Goal: Information Seeking & Learning: Learn about a topic

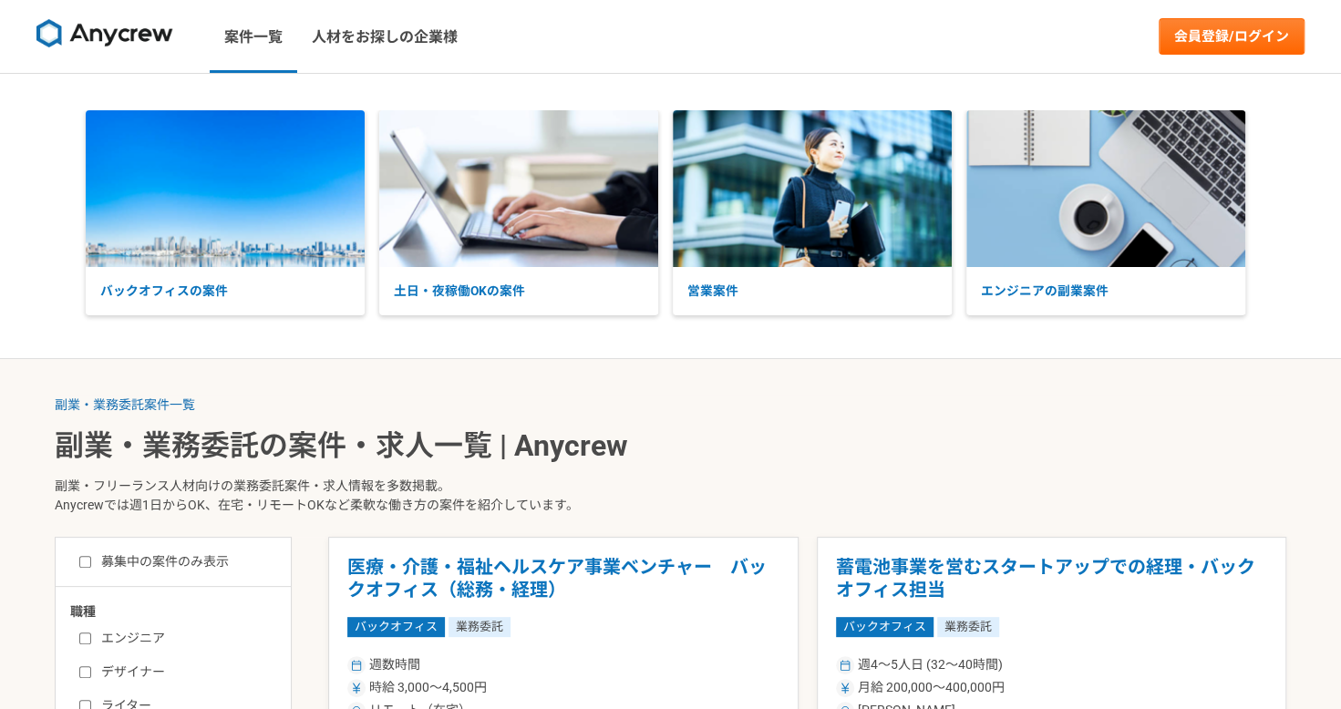
click at [140, 33] on img at bounding box center [104, 33] width 137 height 29
click at [138, 29] on img at bounding box center [104, 33] width 137 height 29
click at [269, 44] on link "案件一覧" at bounding box center [254, 36] width 88 height 73
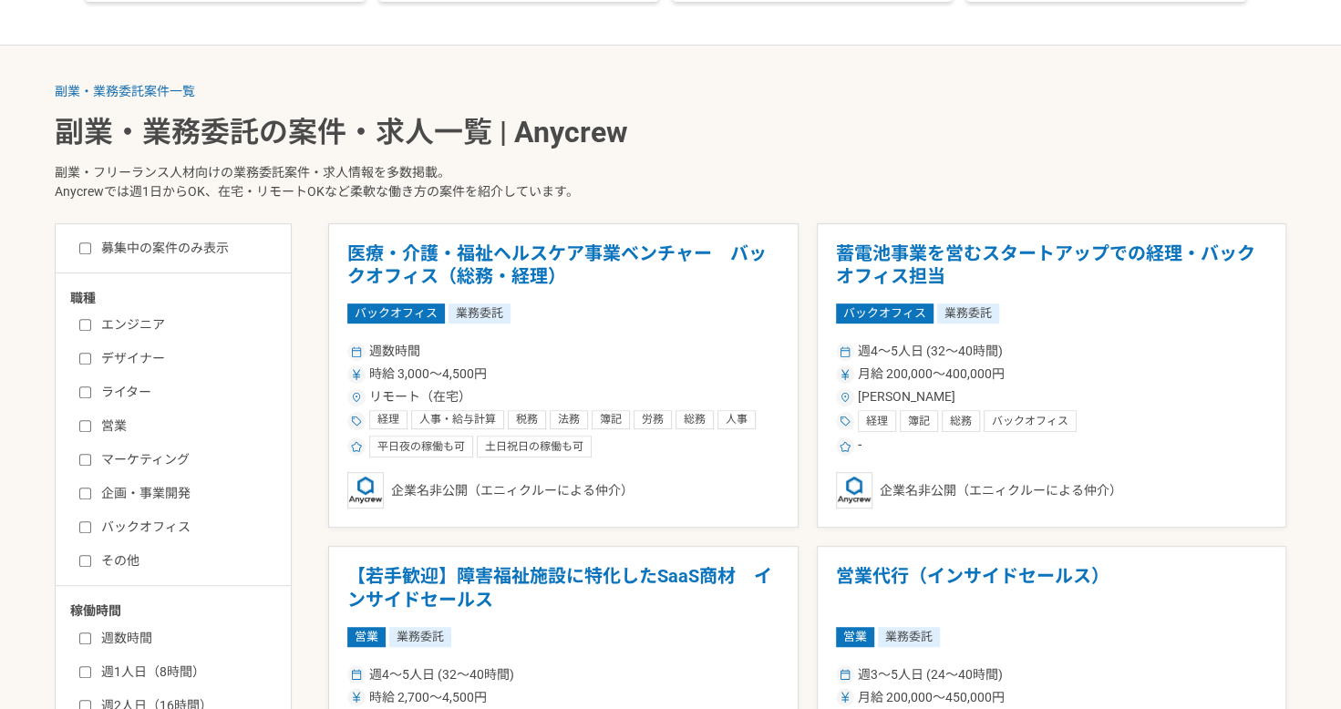
scroll to position [331, 0]
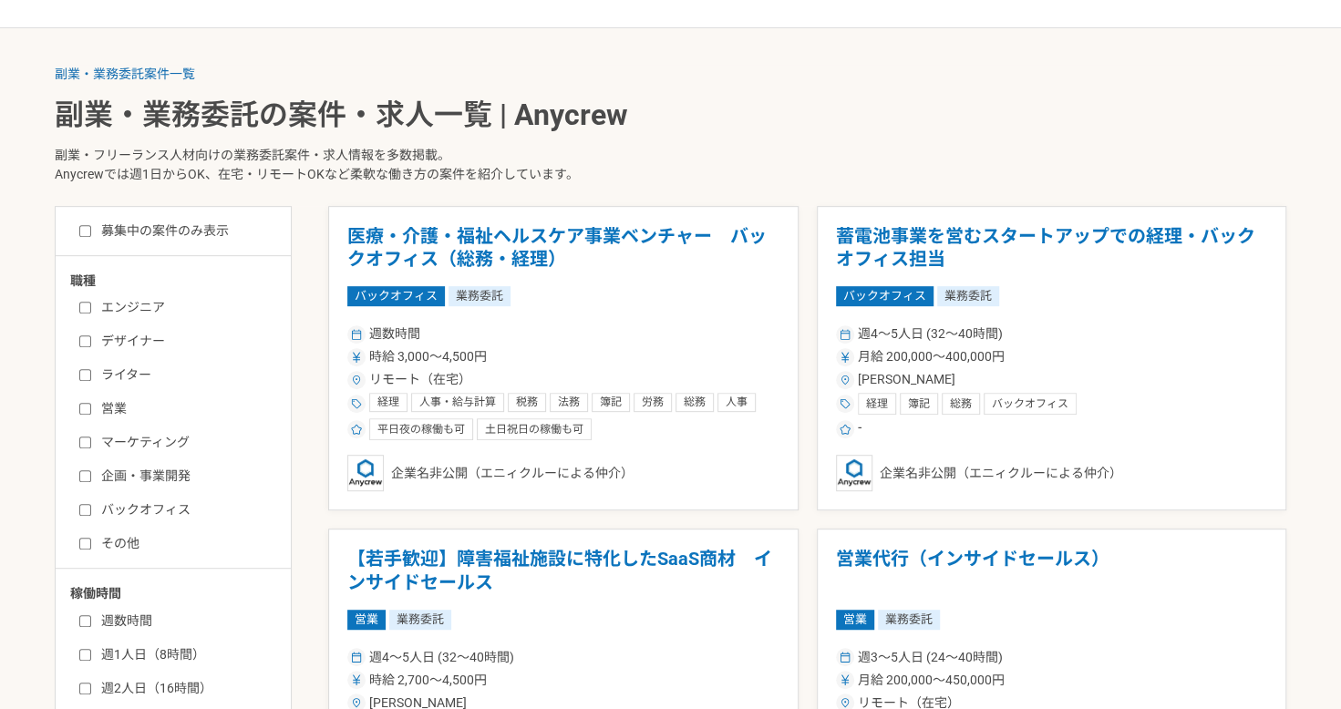
click at [118, 374] on label "ライター" at bounding box center [184, 375] width 210 height 19
click at [91, 374] on input "ライター" at bounding box center [85, 375] width 12 height 12
checkbox input "true"
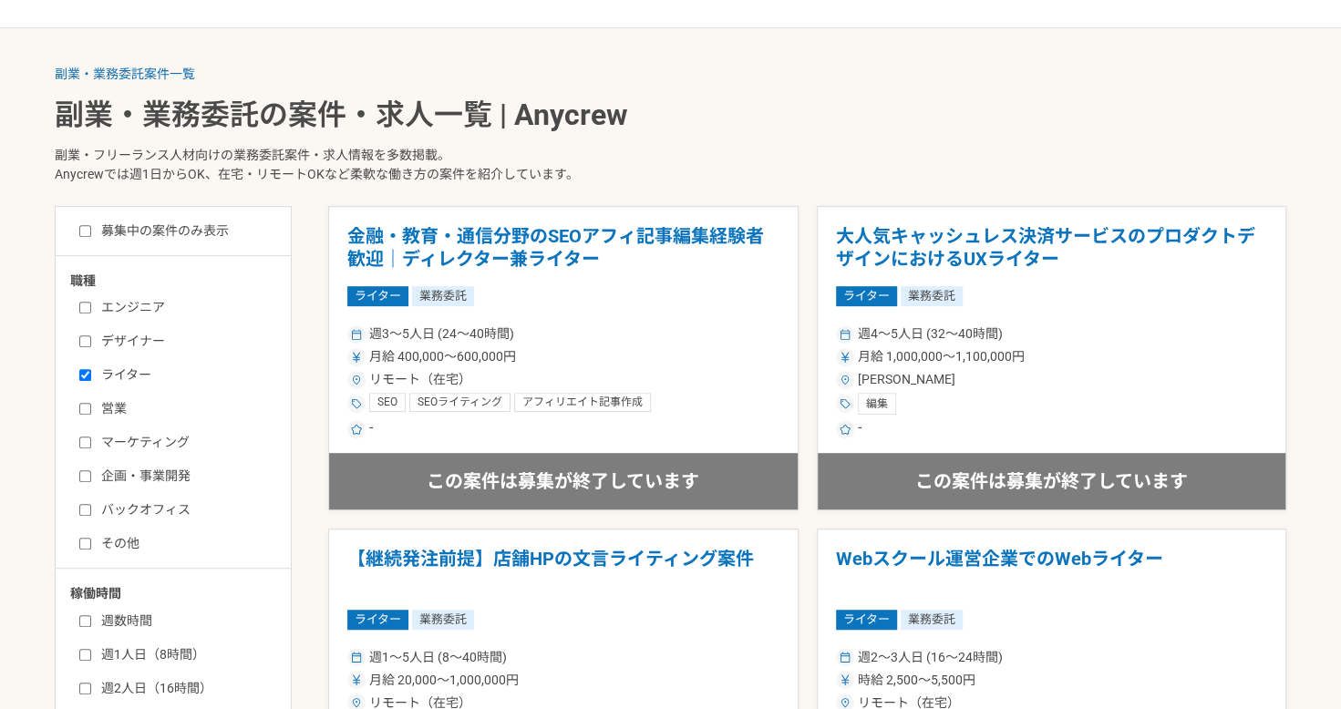
click at [140, 435] on label "マーケティング" at bounding box center [184, 442] width 210 height 19
click at [91, 437] on input "マーケティング" at bounding box center [85, 443] width 12 height 12
checkbox input "true"
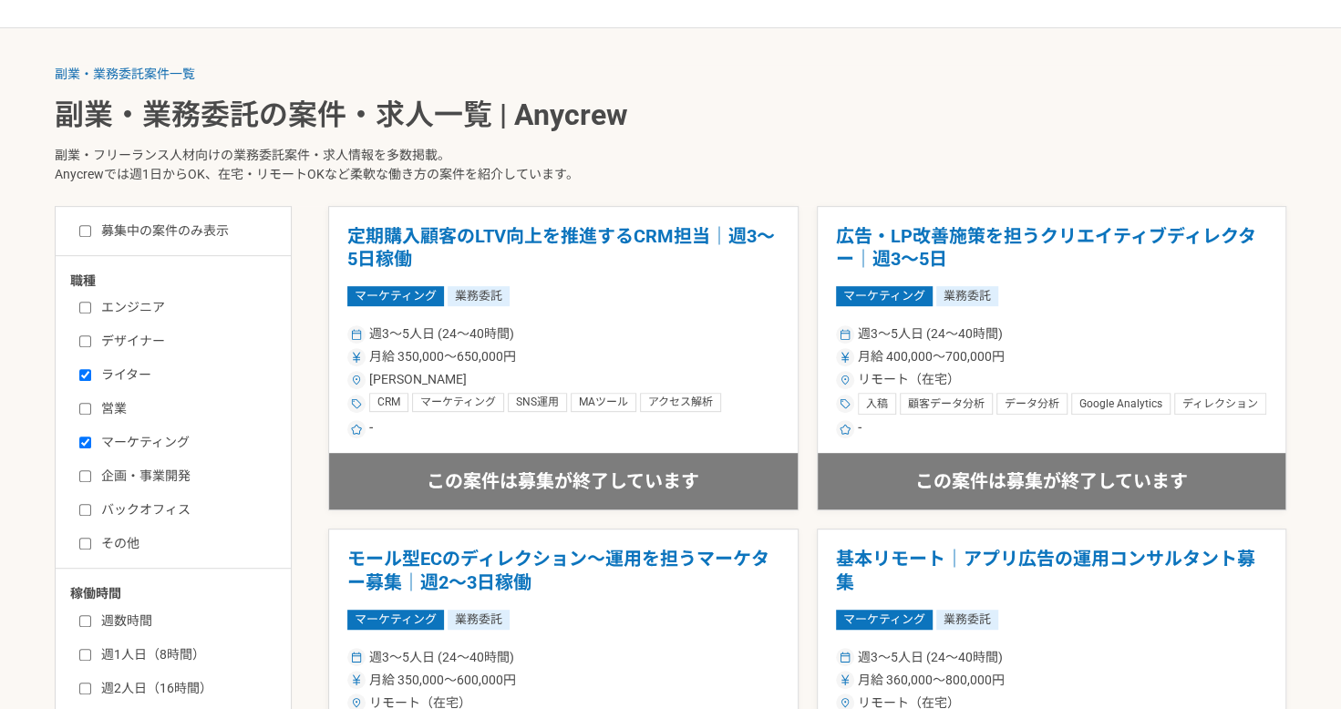
click at [144, 478] on label "企画・事業開発" at bounding box center [184, 476] width 210 height 19
click at [91, 478] on input "企画・事業開発" at bounding box center [85, 477] width 12 height 12
checkbox input "true"
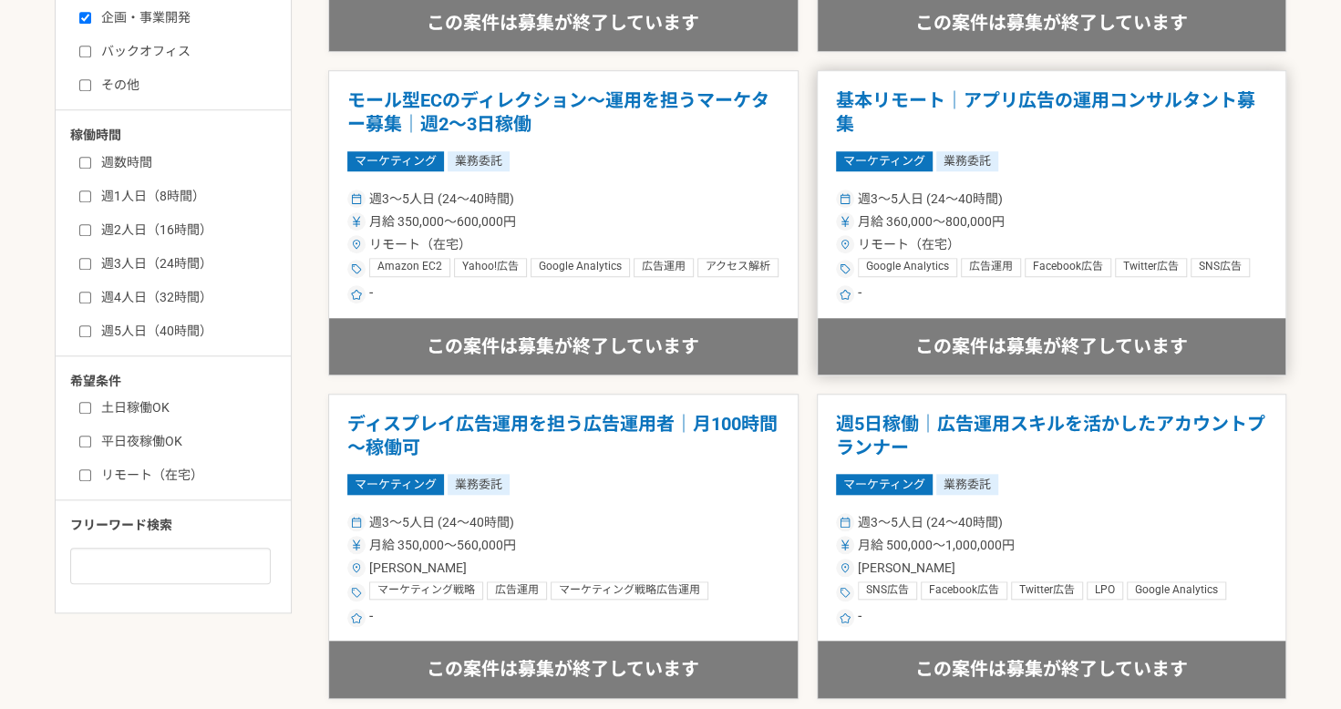
scroll to position [804, 0]
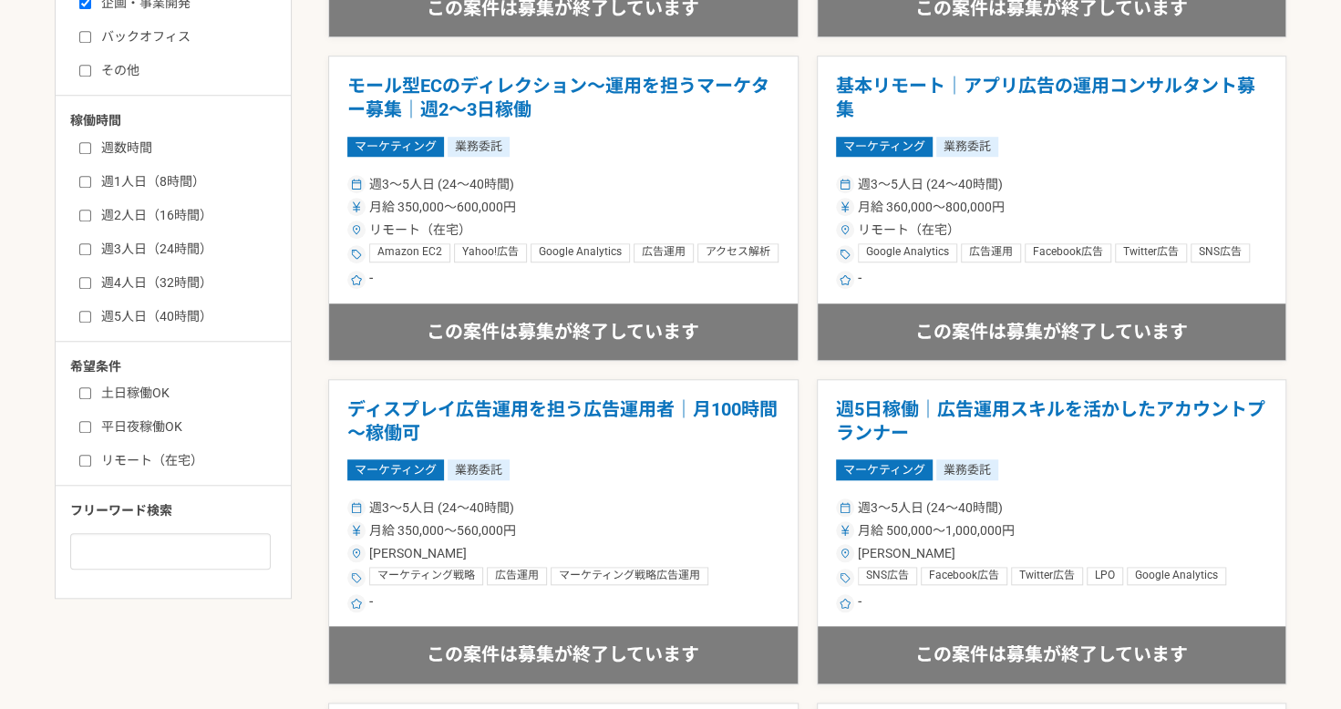
click at [120, 181] on label "週1人日（8時間）" at bounding box center [184, 181] width 210 height 19
click at [91, 181] on input "週1人日（8時間）" at bounding box center [85, 182] width 12 height 12
checkbox input "true"
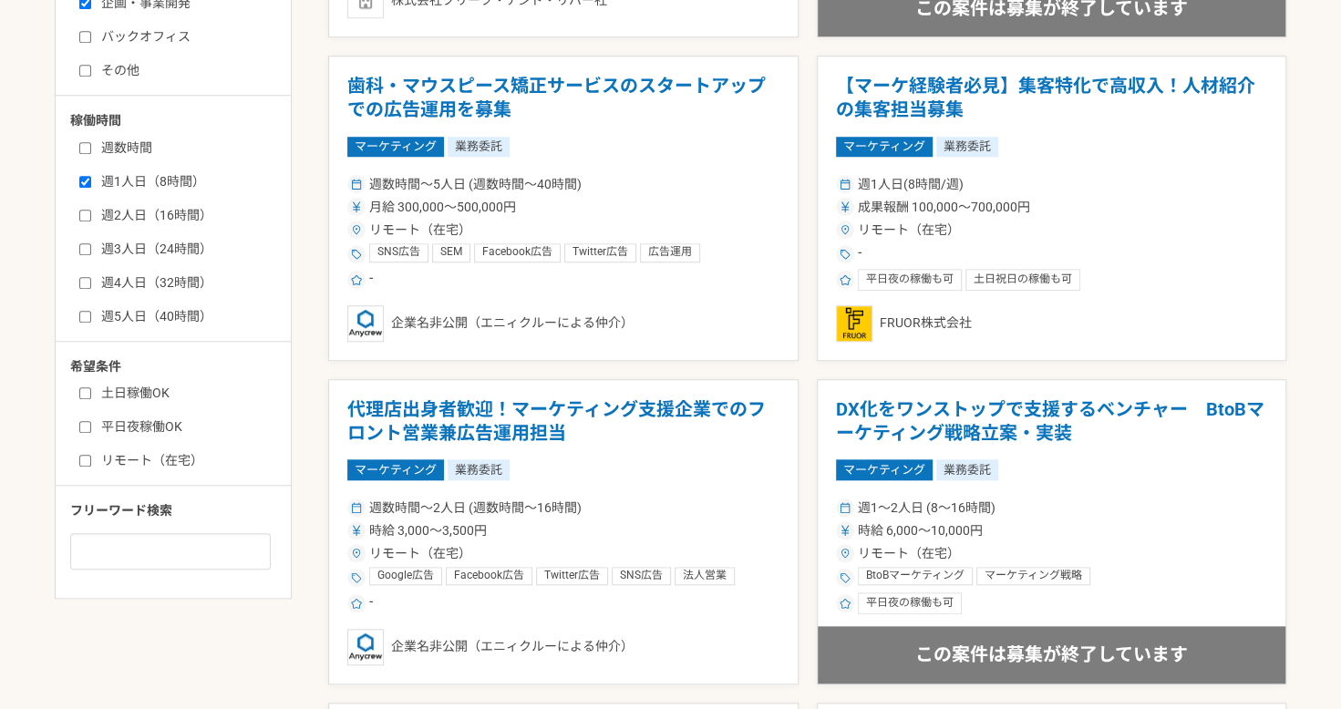
click at [99, 460] on label "リモート（在宅）" at bounding box center [184, 460] width 210 height 19
click at [91, 460] on input "リモート（在宅）" at bounding box center [85, 461] width 12 height 12
checkbox input "true"
click at [102, 394] on label "土日稼働OK" at bounding box center [184, 393] width 210 height 19
click at [91, 394] on input "土日稼働OK" at bounding box center [85, 394] width 12 height 12
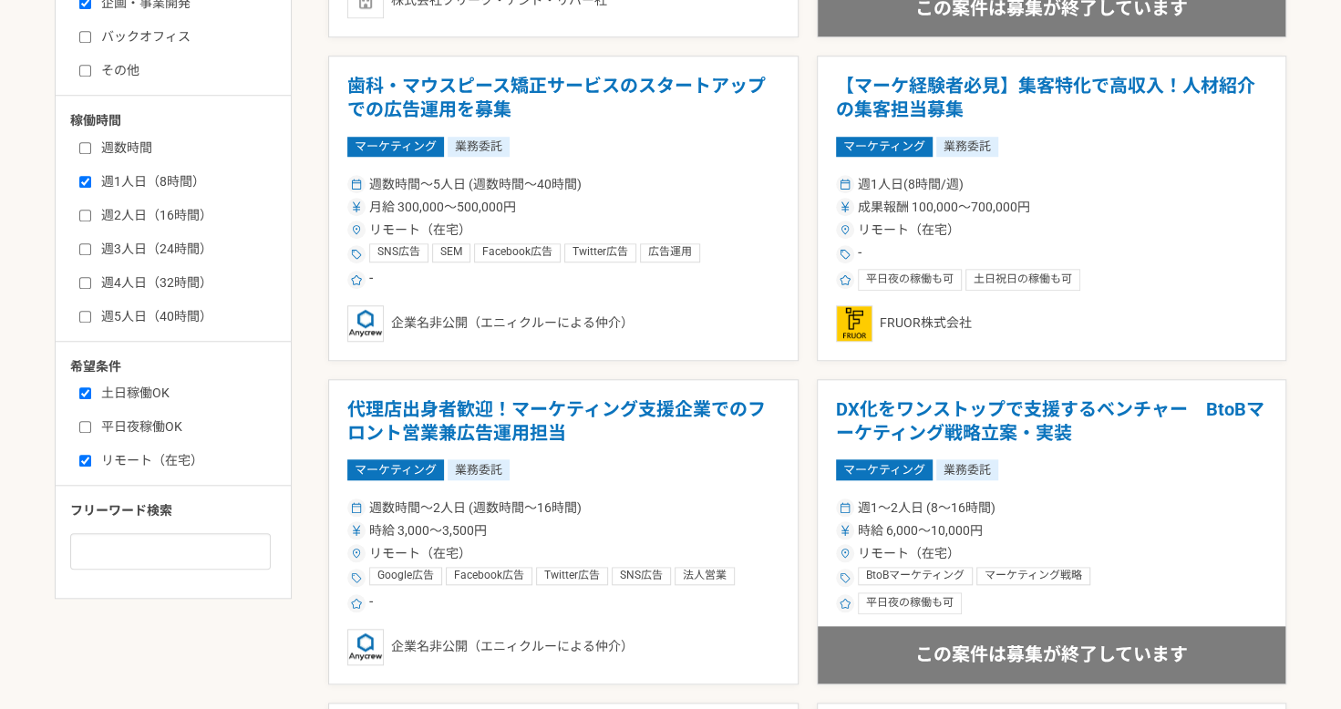
checkbox input "true"
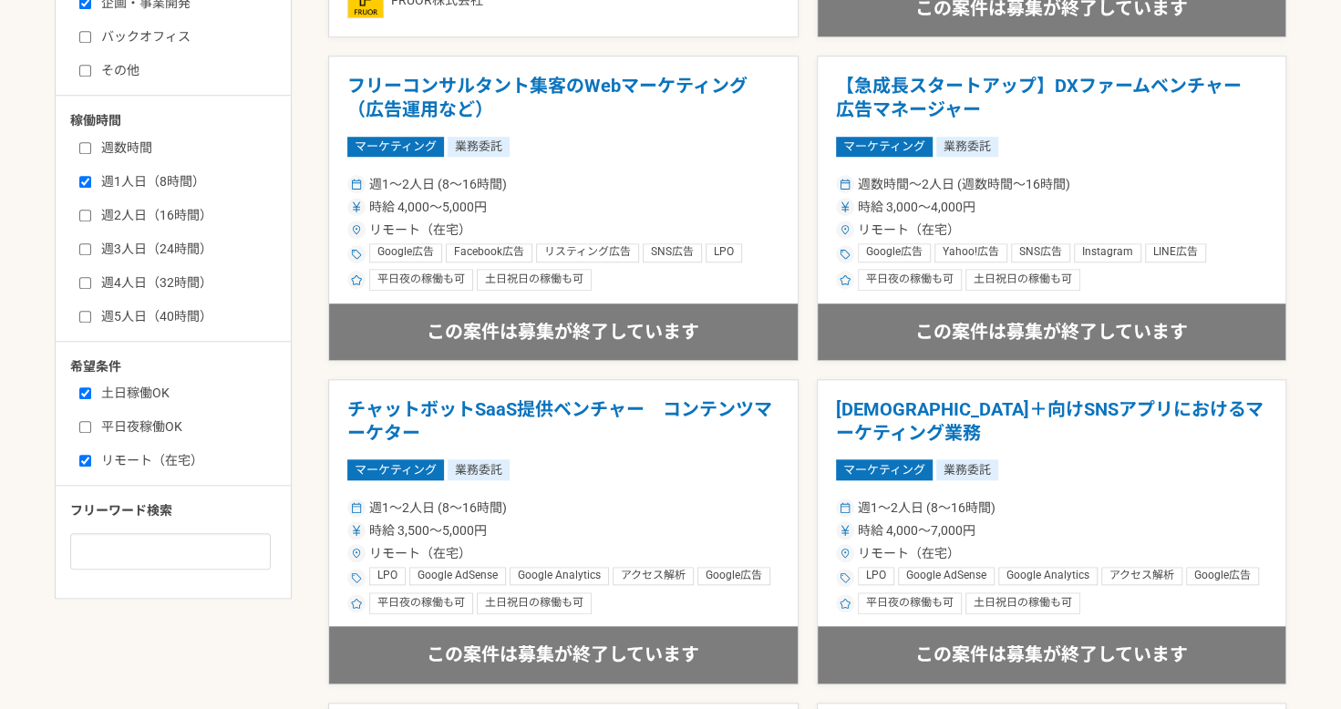
click at [81, 422] on input "平日夜稼働OK" at bounding box center [85, 427] width 12 height 12
checkbox input "true"
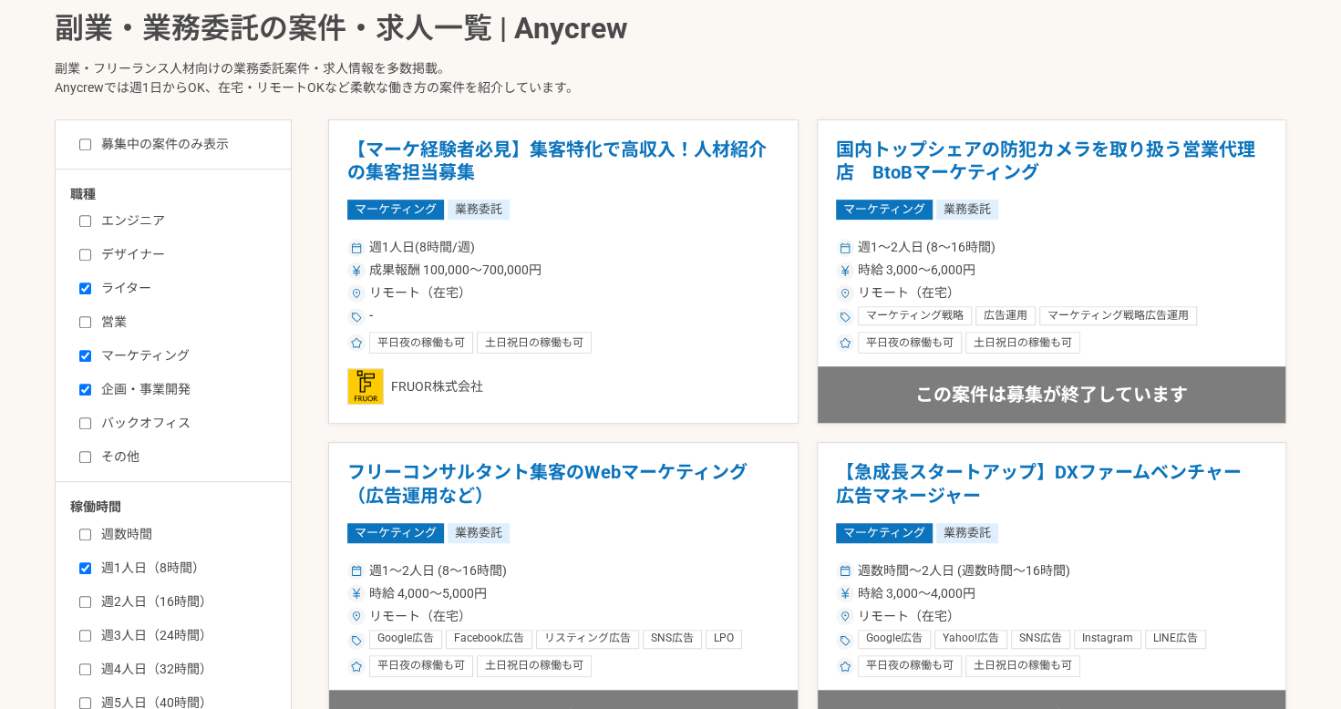
scroll to position [459, 0]
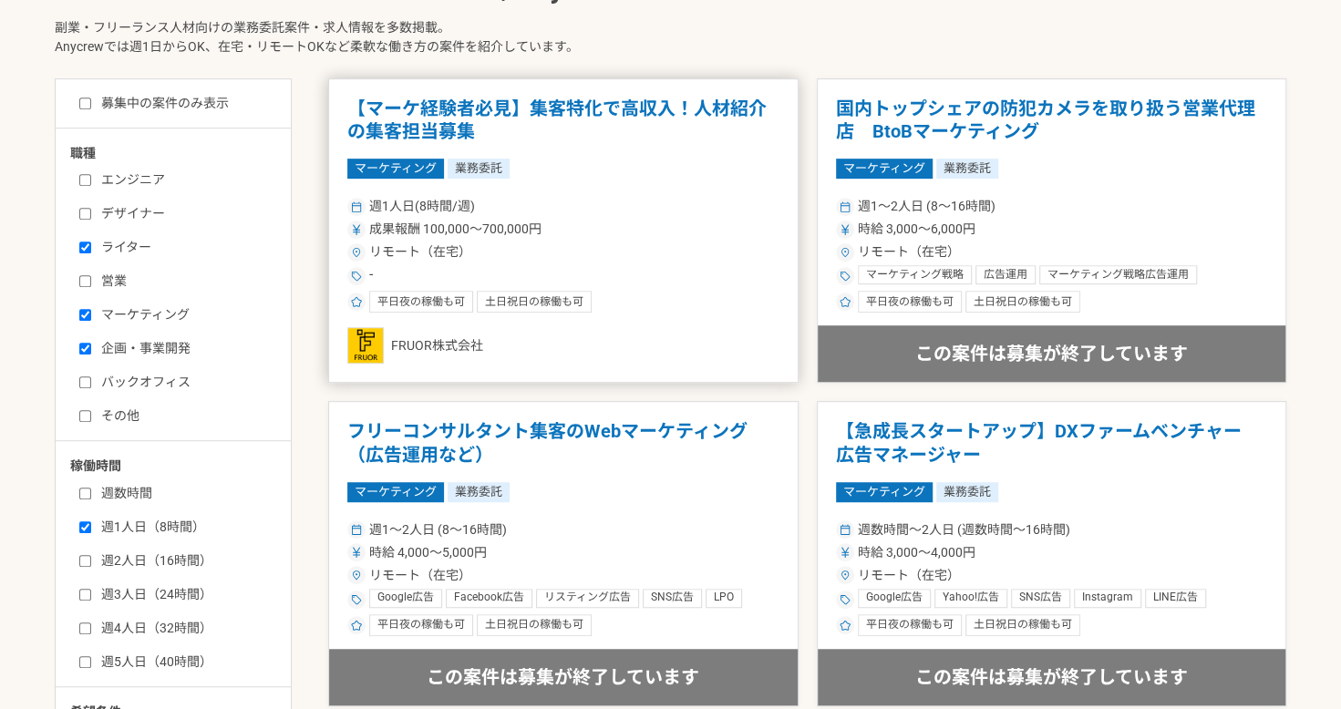
click at [649, 202] on div "週1人日(8時間/週)" at bounding box center [563, 206] width 432 height 19
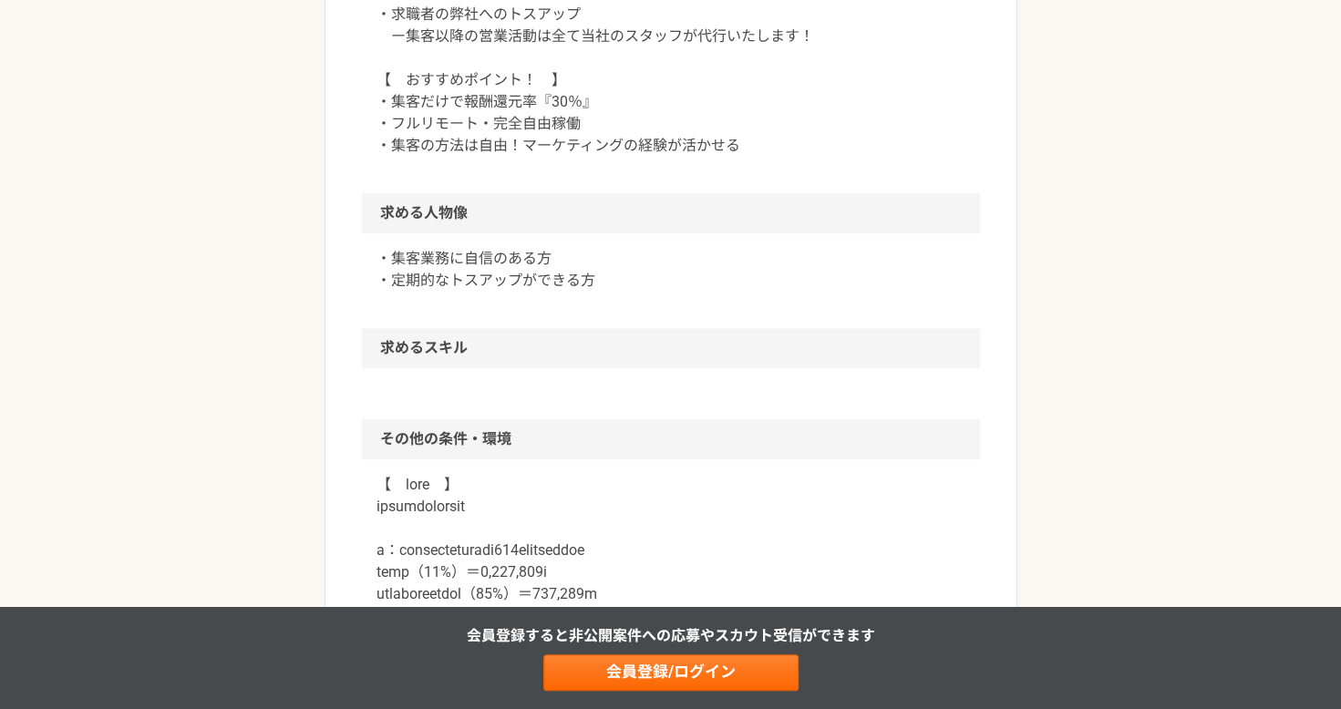
scroll to position [95, 0]
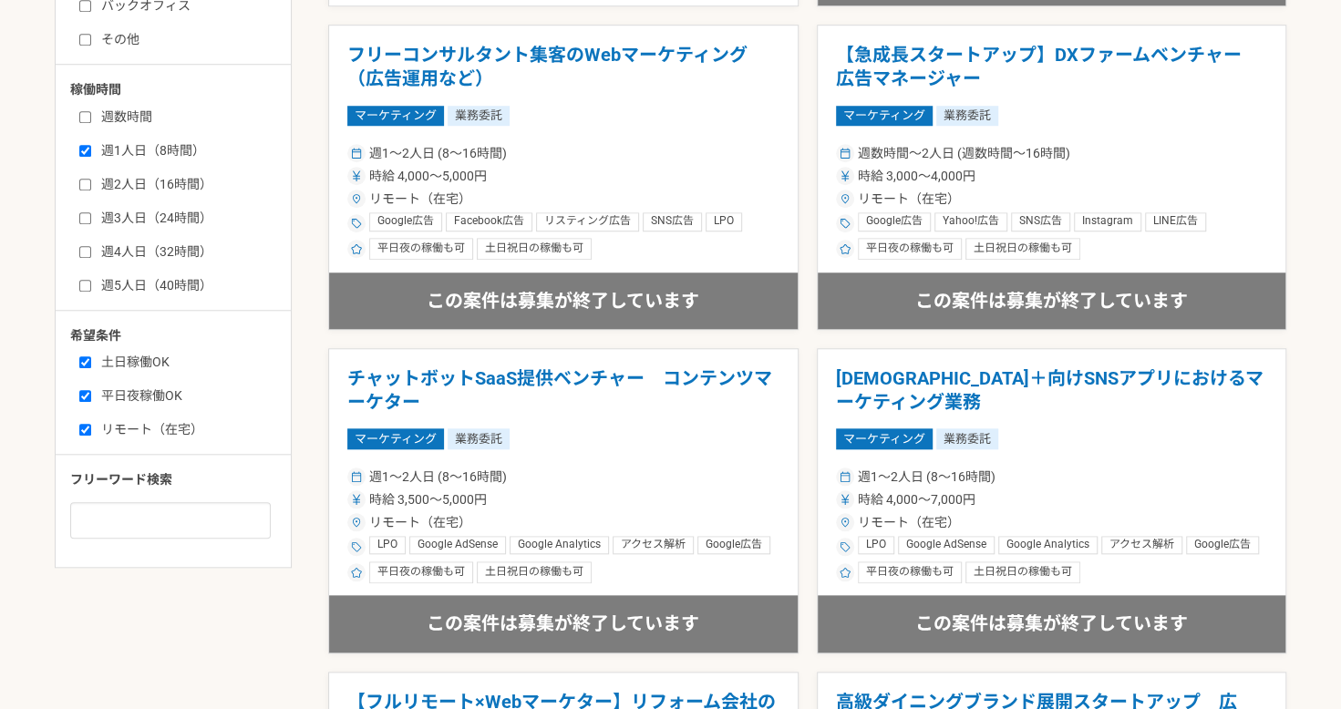
scroll to position [781, 0]
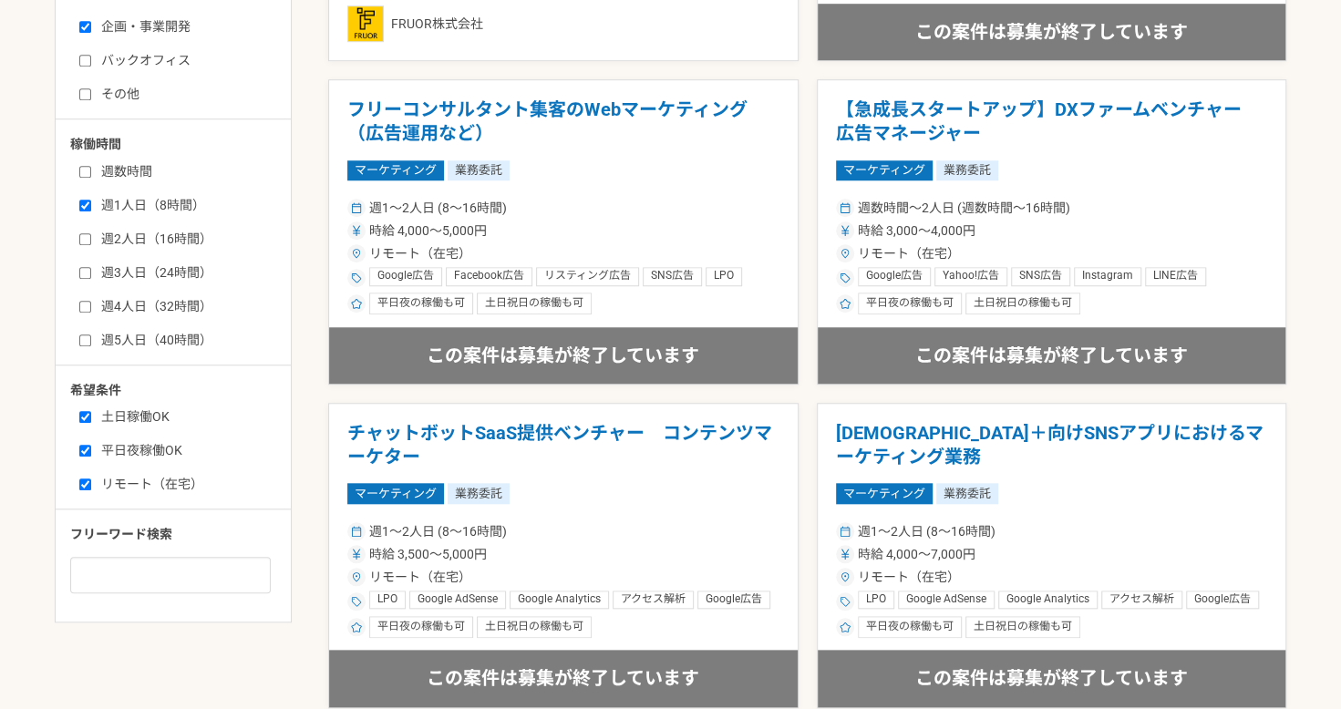
click at [87, 479] on input "リモート（在宅）" at bounding box center [85, 485] width 12 height 12
checkbox input "false"
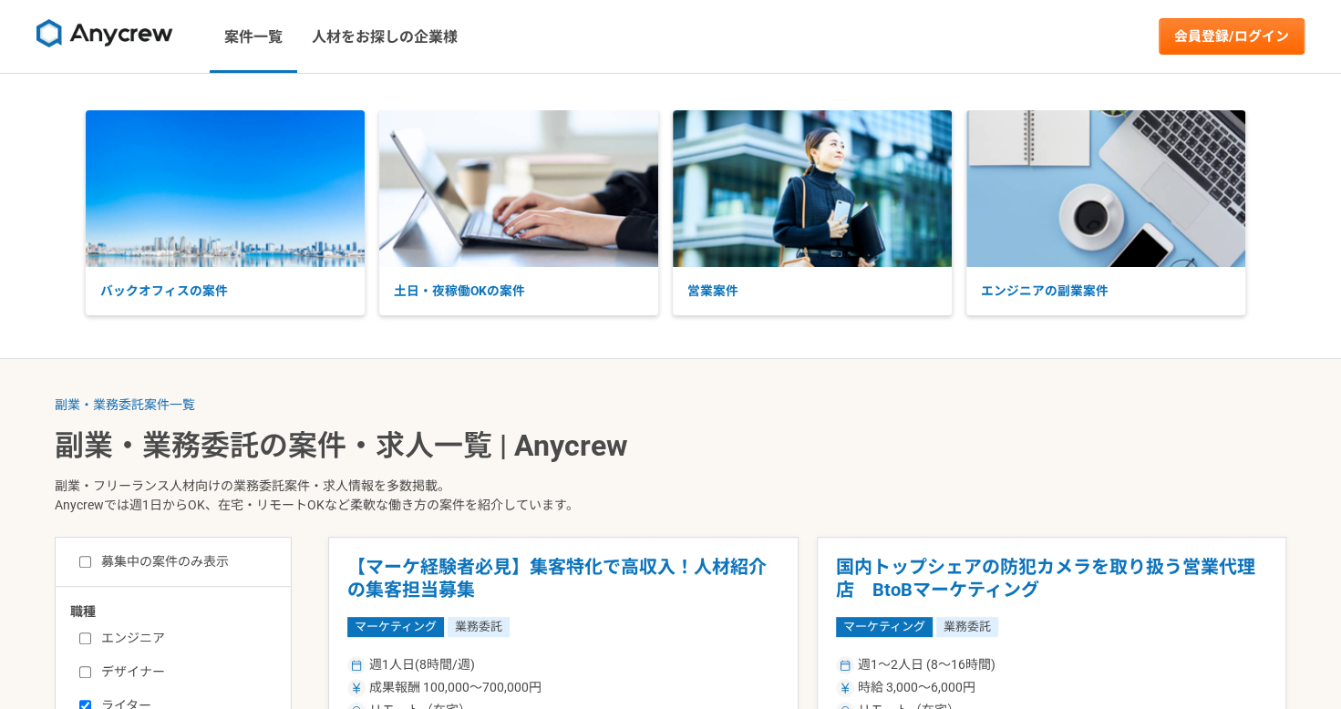
click at [129, 41] on img at bounding box center [104, 33] width 137 height 29
